Goal: Task Accomplishment & Management: Use online tool/utility

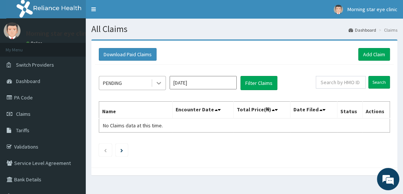
click at [162, 82] on icon at bounding box center [158, 82] width 7 height 7
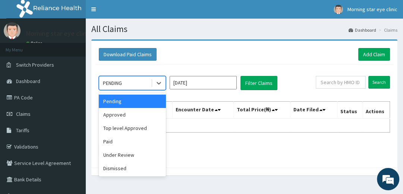
click at [128, 101] on div "Pending" at bounding box center [132, 101] width 67 height 13
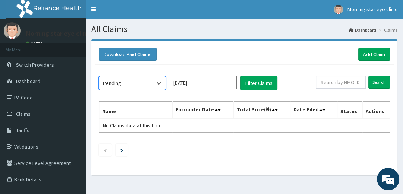
click at [201, 87] on input "[DATE]" at bounding box center [203, 82] width 67 height 13
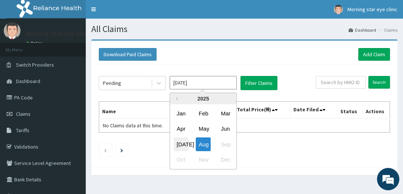
click at [181, 142] on div "[DATE]" at bounding box center [181, 145] width 15 height 14
type input "[DATE]"
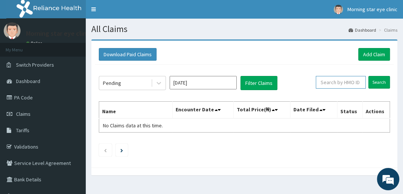
click at [356, 85] on input "text" at bounding box center [341, 82] width 50 height 13
click at [376, 83] on input "Search" at bounding box center [379, 82] width 22 height 13
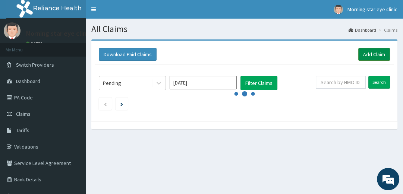
click at [379, 54] on link "Add Claim" at bounding box center [374, 54] width 32 height 13
